Goal: Task Accomplishment & Management: Manage account settings

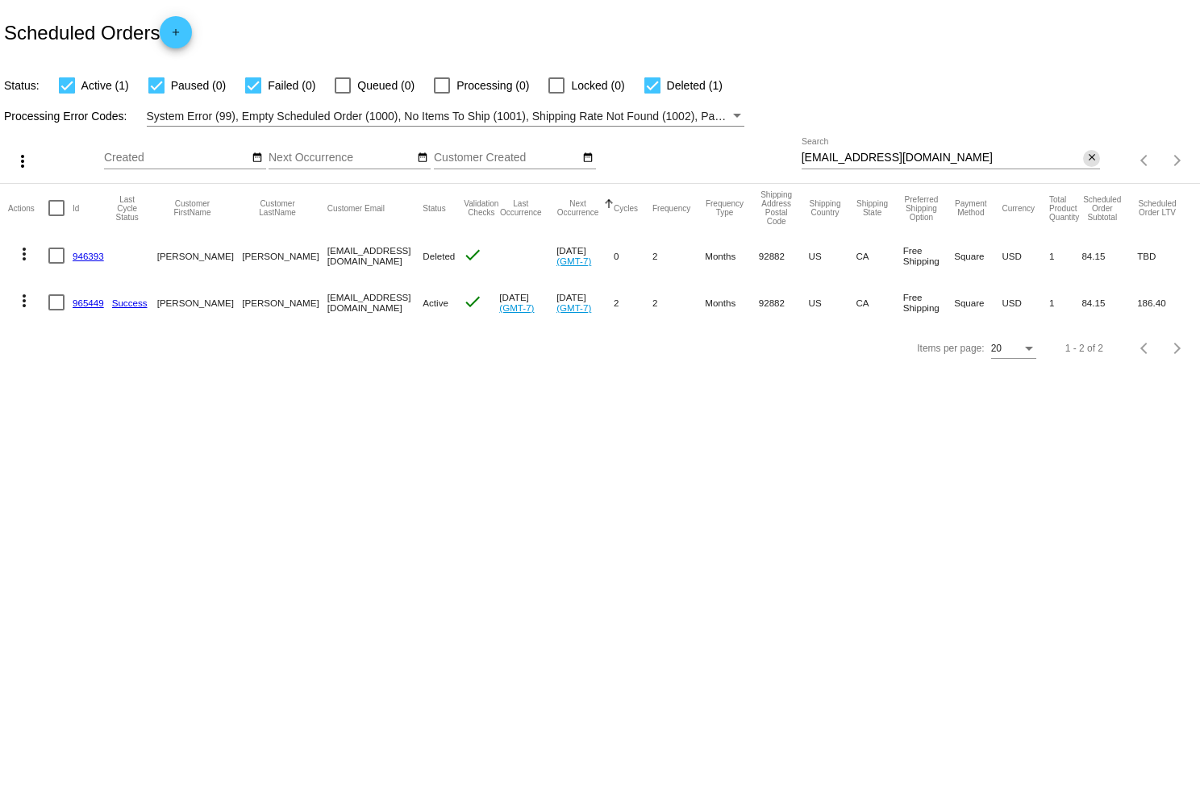
click at [1093, 156] on mat-icon "close" at bounding box center [1091, 158] width 11 height 13
click at [1091, 156] on app-dashboard-scheduled-orders "Scheduled Orders add Status: Active (1) Paused (0) Failed (0) Queued (0) Proces…" at bounding box center [600, 185] width 1200 height 371
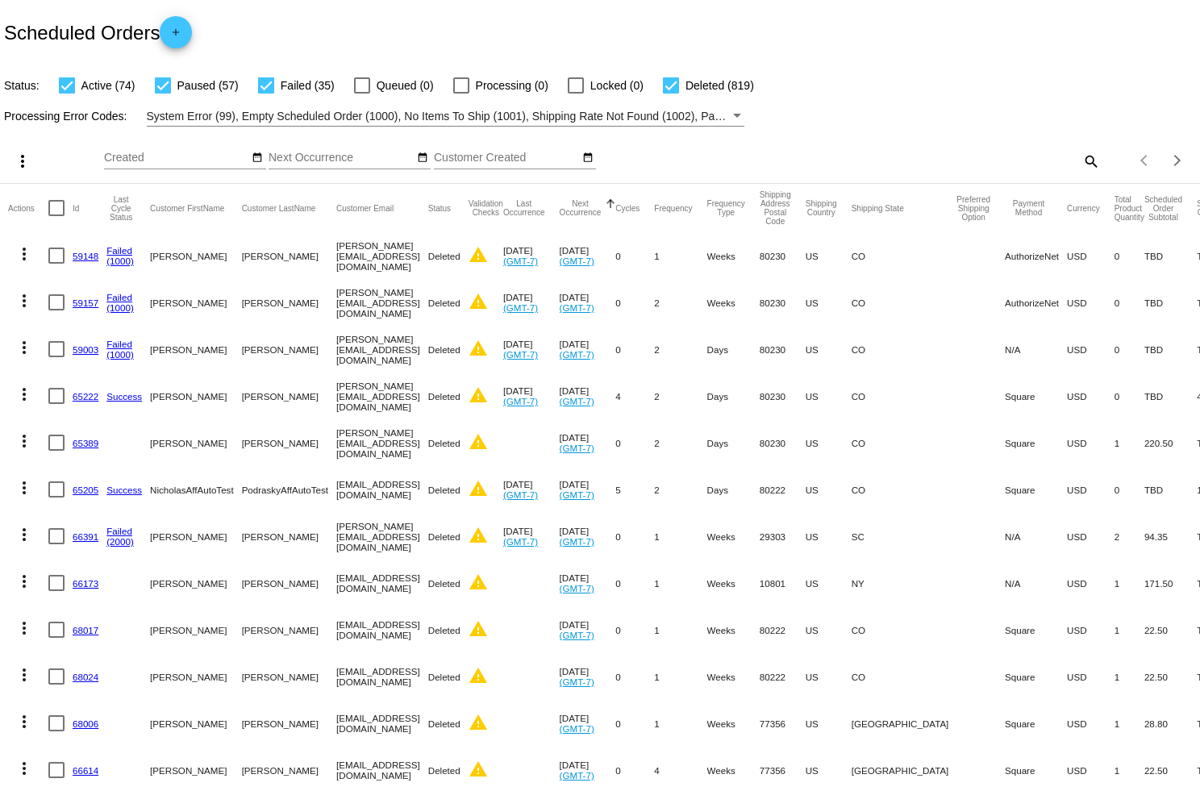
click at [1079, 157] on div "search" at bounding box center [951, 160] width 299 height 25
click at [1092, 157] on mat-icon "search" at bounding box center [1090, 160] width 19 height 25
click at [978, 155] on input "Search" at bounding box center [951, 158] width 299 height 13
paste input "mailto:[EMAIL_ADDRESS][PERSON_NAME][DOMAIN_NAME]"
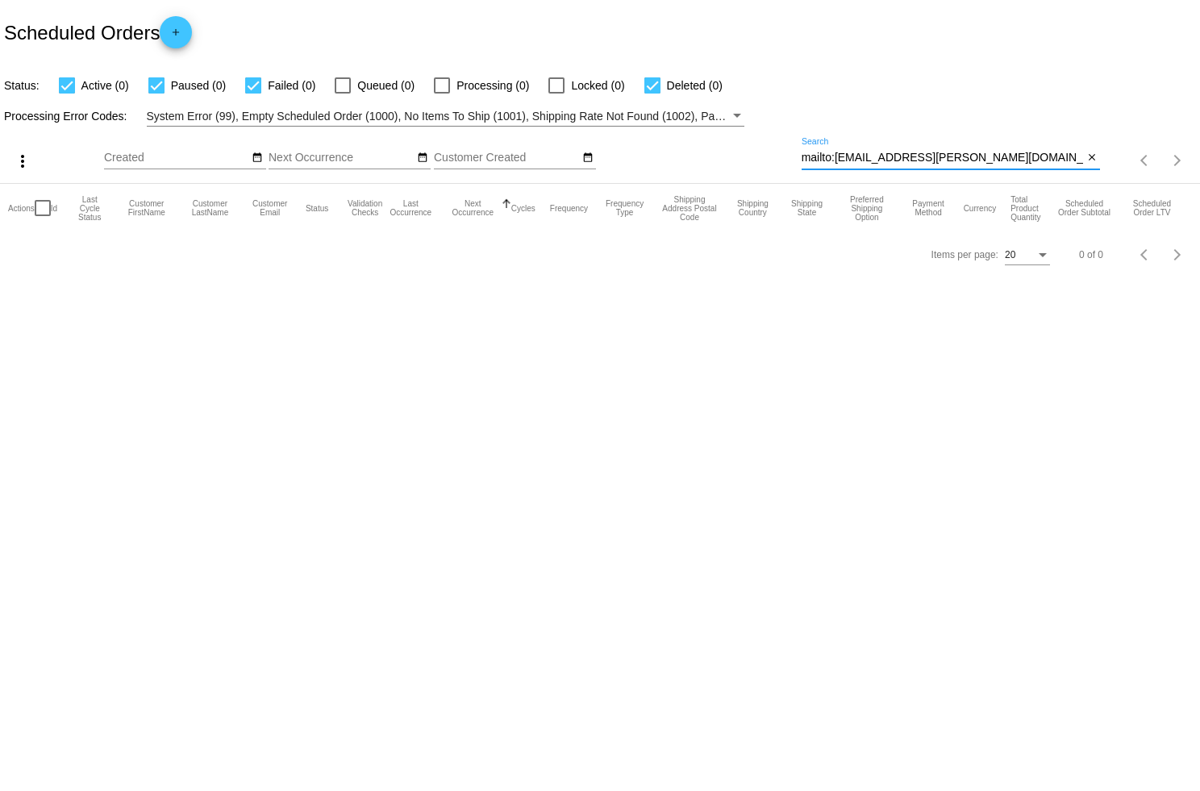
click at [835, 158] on input "mailto:[EMAIL_ADDRESS][PERSON_NAME][DOMAIN_NAME]" at bounding box center [943, 158] width 282 height 13
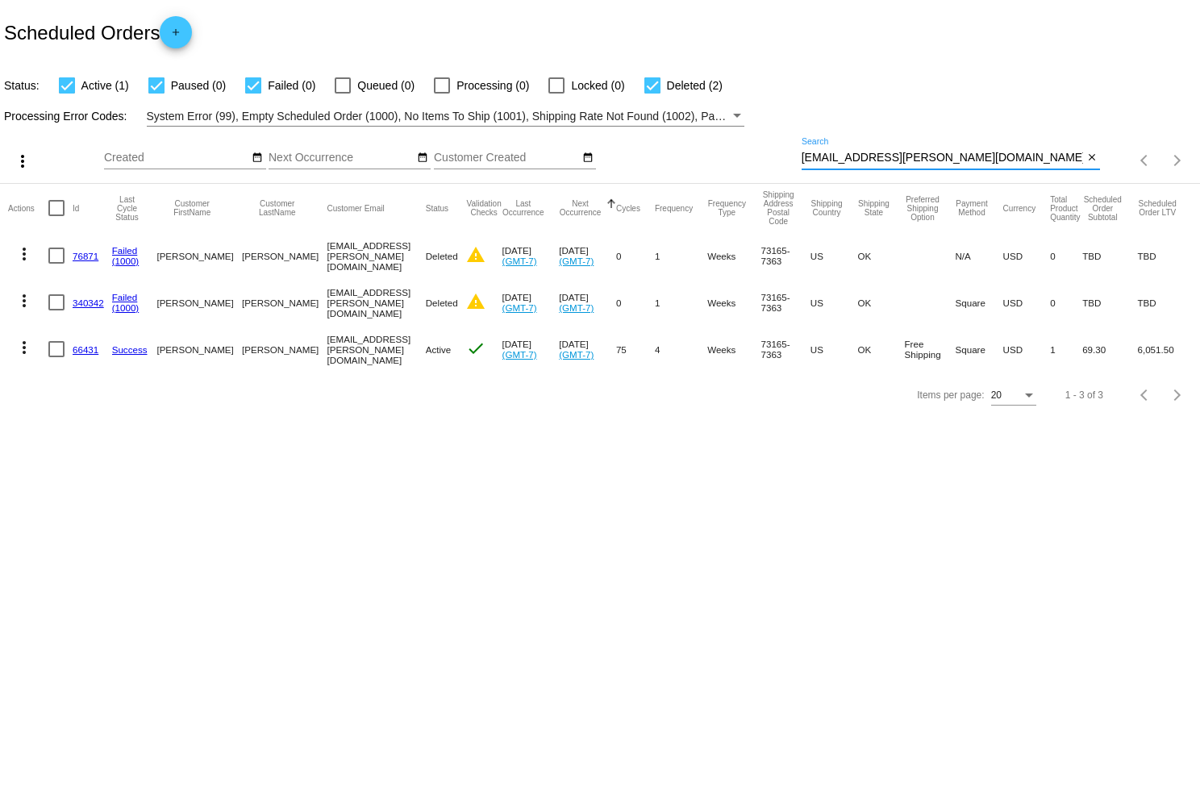
type input "[EMAIL_ADDRESS][PERSON_NAME][DOMAIN_NAME]"
click at [23, 342] on mat-icon "more_vert" at bounding box center [24, 347] width 19 height 19
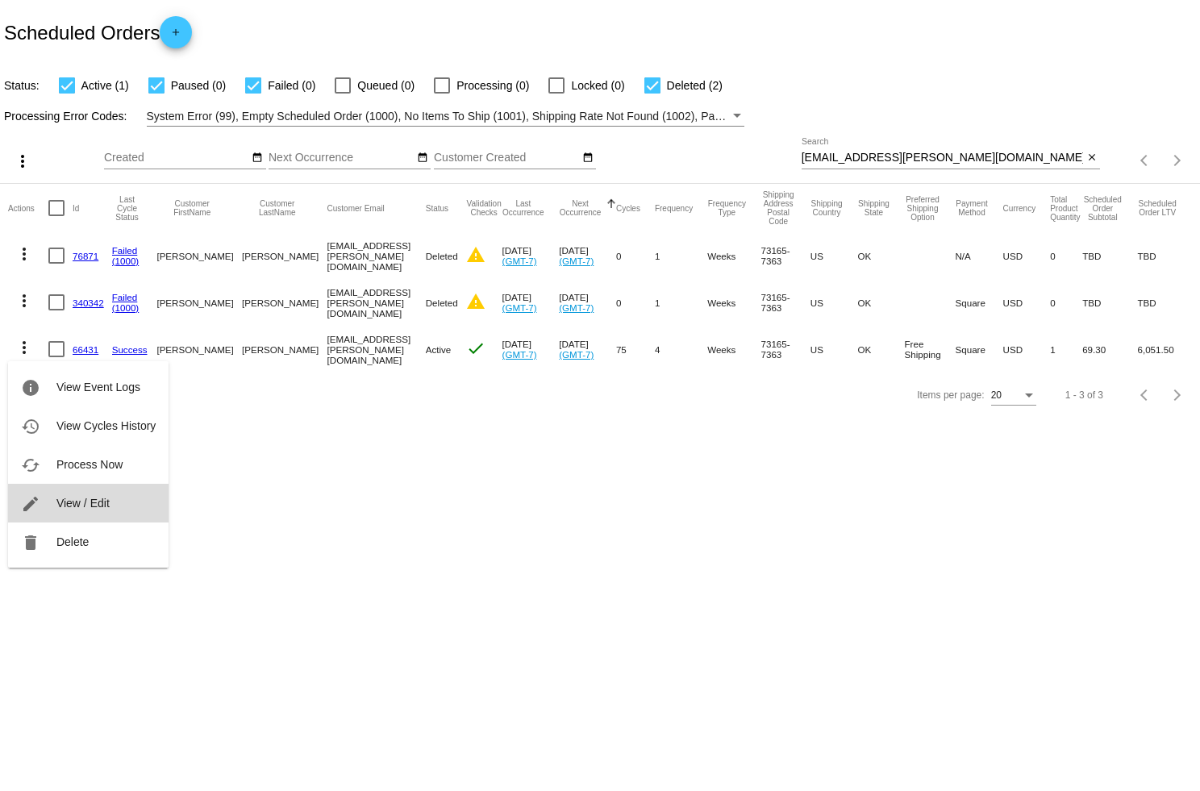
click at [88, 503] on span "View / Edit" at bounding box center [82, 503] width 53 height 13
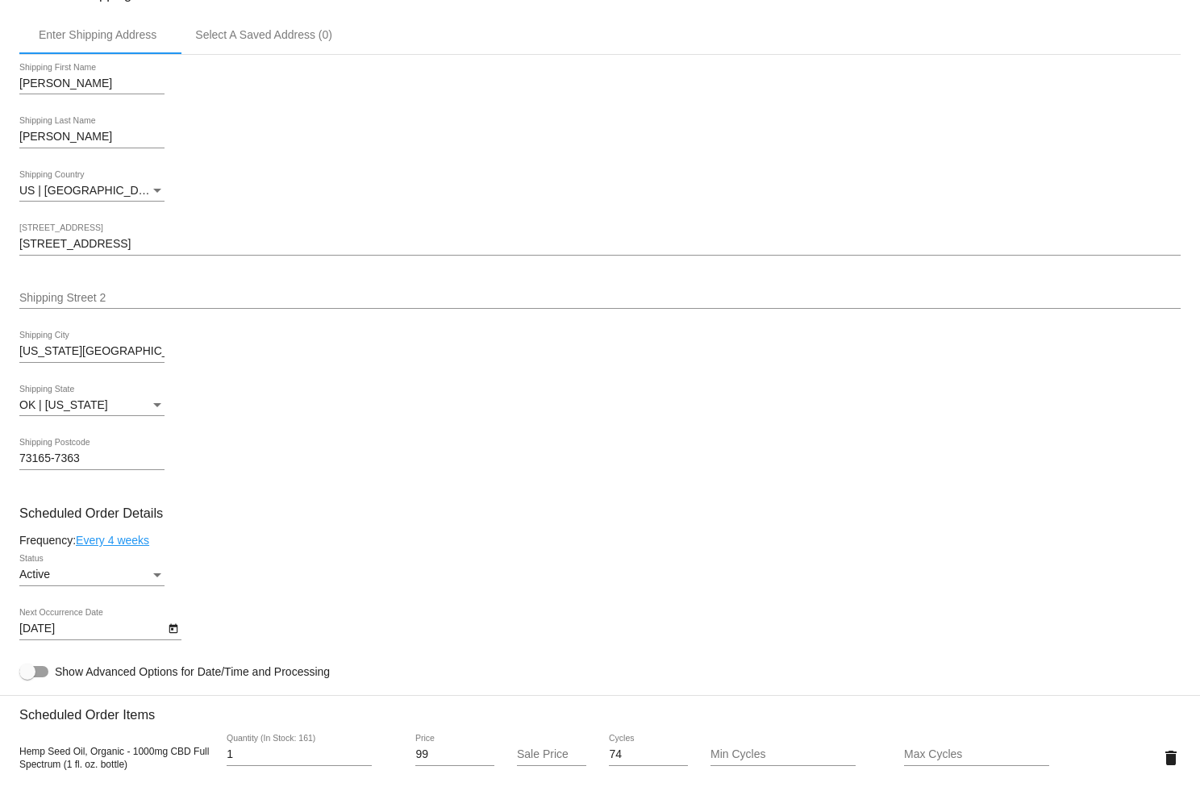
scroll to position [436, 0]
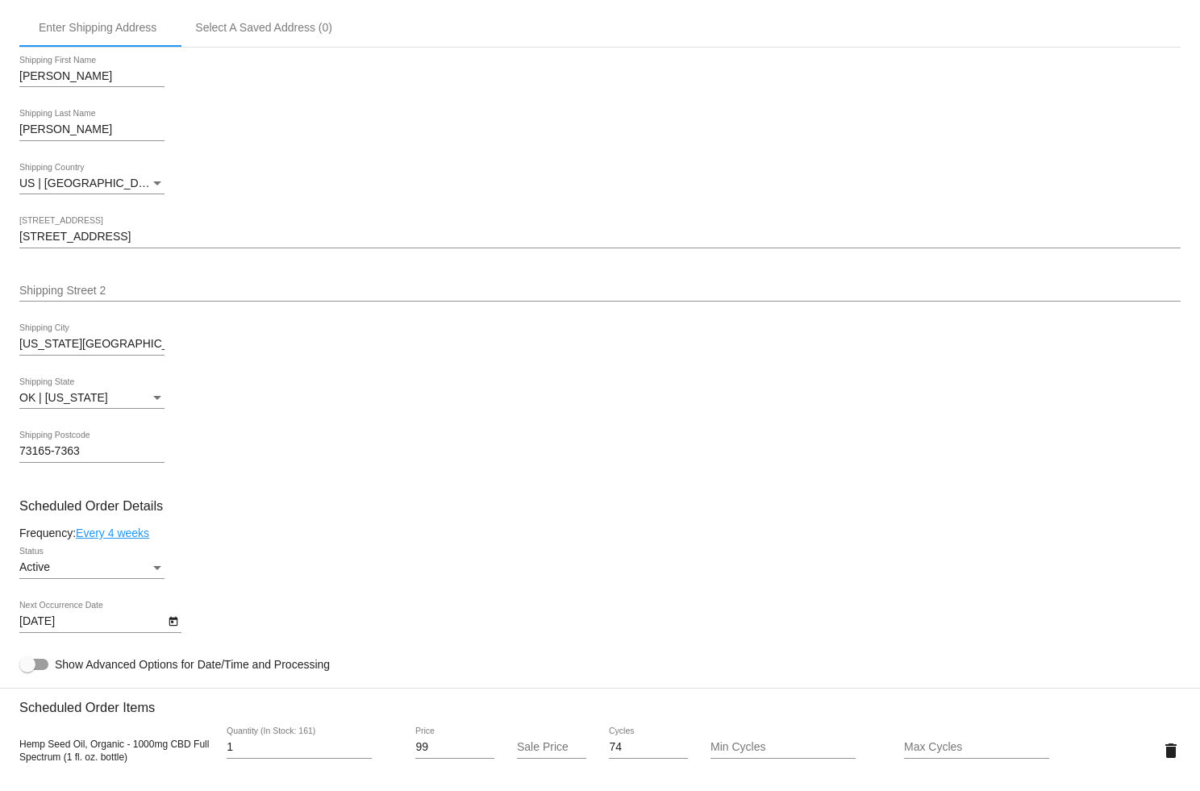
click at [161, 568] on div "Active Status" at bounding box center [91, 563] width 145 height 31
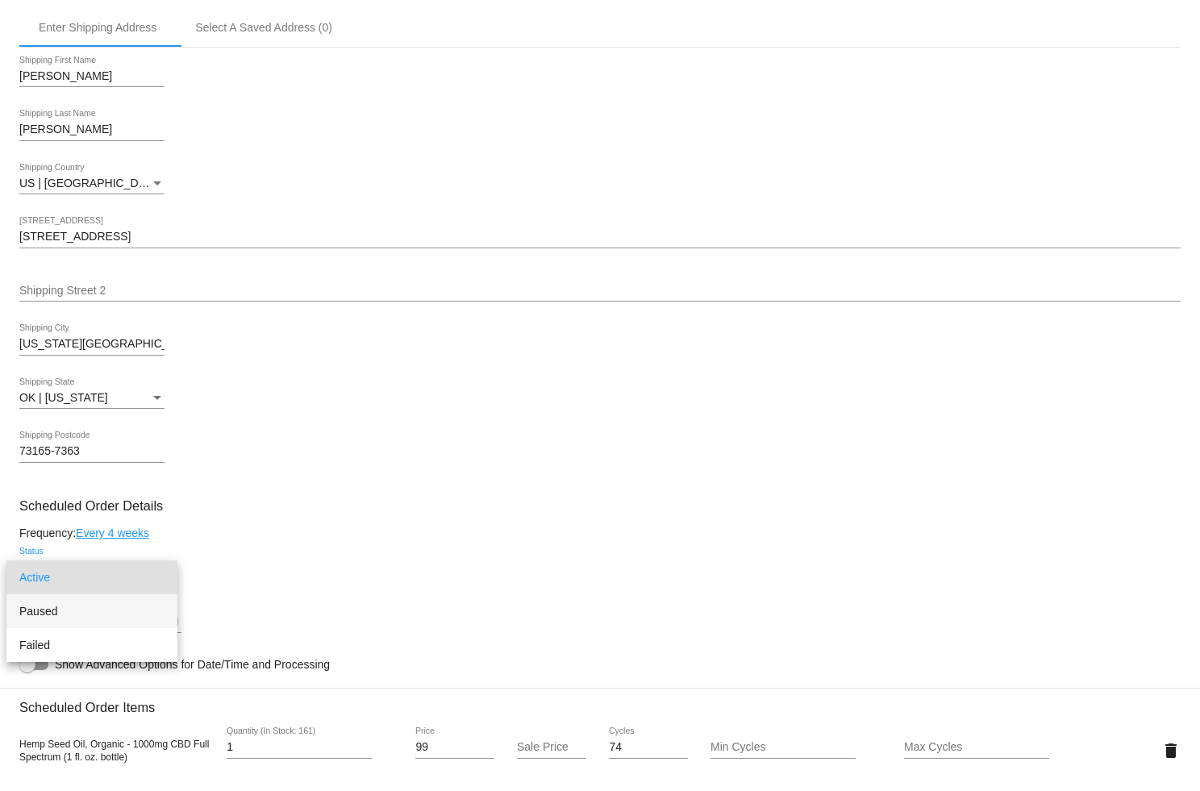
click at [131, 599] on span "Paused" at bounding box center [91, 611] width 145 height 34
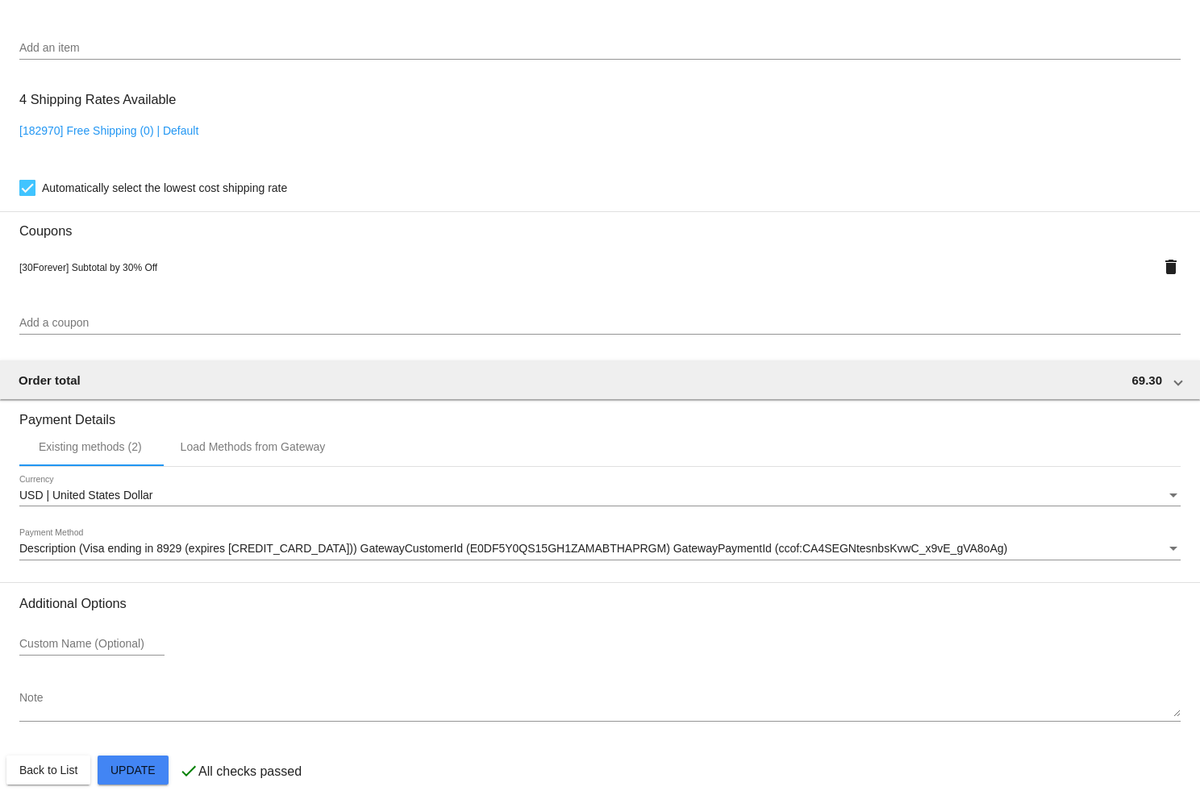
scroll to position [1234, 0]
